Goal: Transaction & Acquisition: Purchase product/service

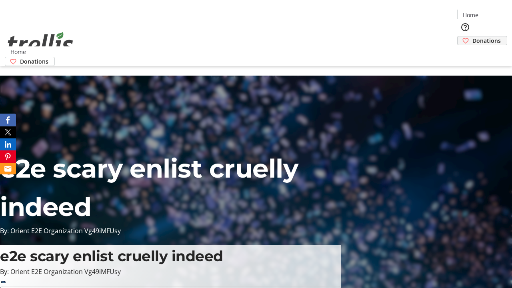
click at [473, 36] on span "Donations" at bounding box center [487, 40] width 28 height 8
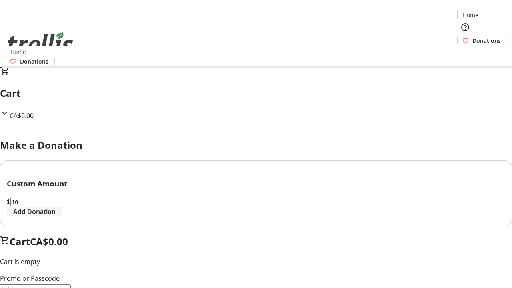
click at [56, 217] on span "Add Donation" at bounding box center [34, 212] width 42 height 10
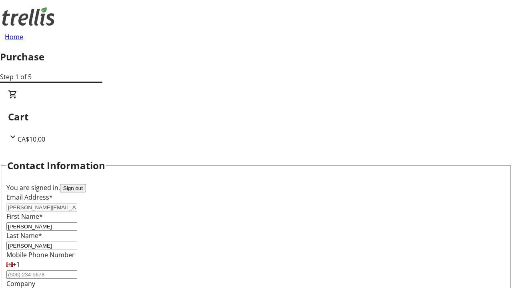
select select "CA"
select select "BC"
type input "Kelowna"
type input "V1Y 0C2"
